Goal: Task Accomplishment & Management: Use online tool/utility

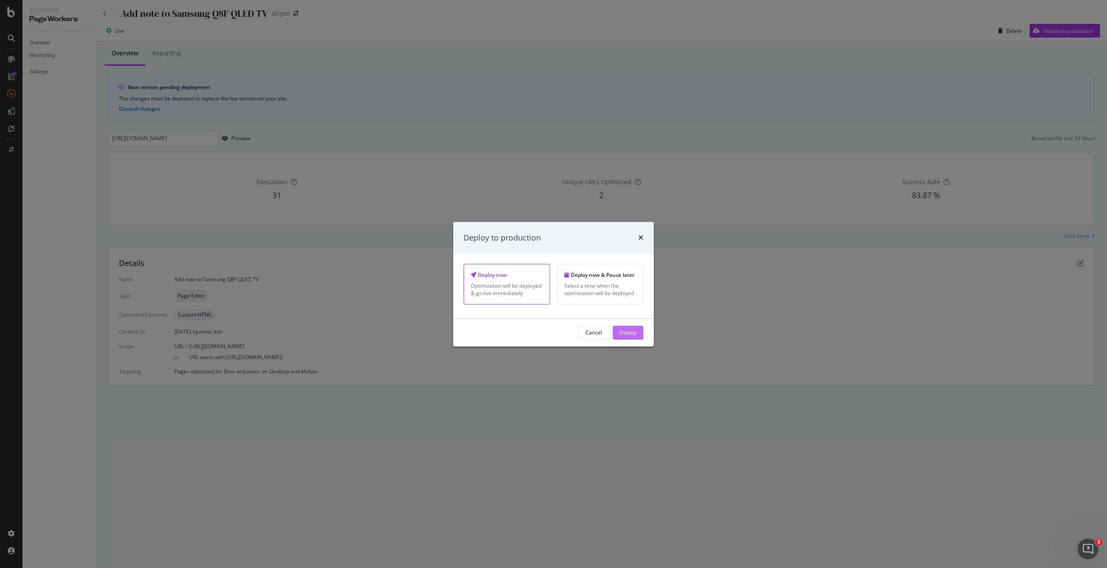
click at [629, 333] on div "Deploy" at bounding box center [628, 332] width 17 height 7
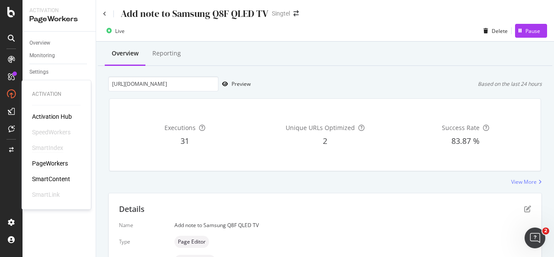
click at [40, 147] on div "SmartIndex" at bounding box center [47, 147] width 31 height 9
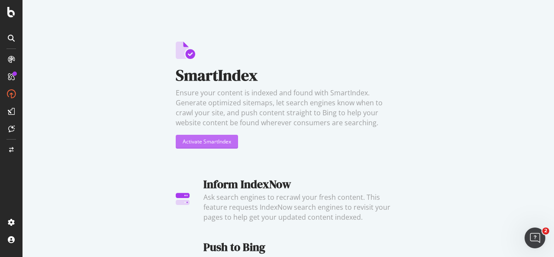
click at [203, 140] on div "Activate SmartIndex" at bounding box center [207, 141] width 48 height 7
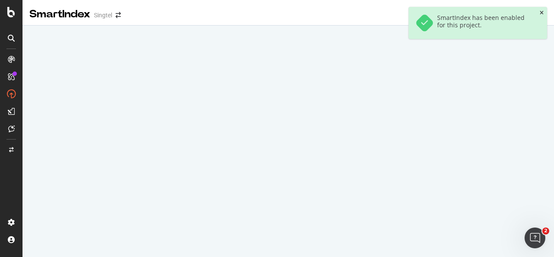
click at [539, 13] on icon "close toast" at bounding box center [541, 12] width 4 height 5
